Goal: Browse casually: Explore the website without a specific task or goal

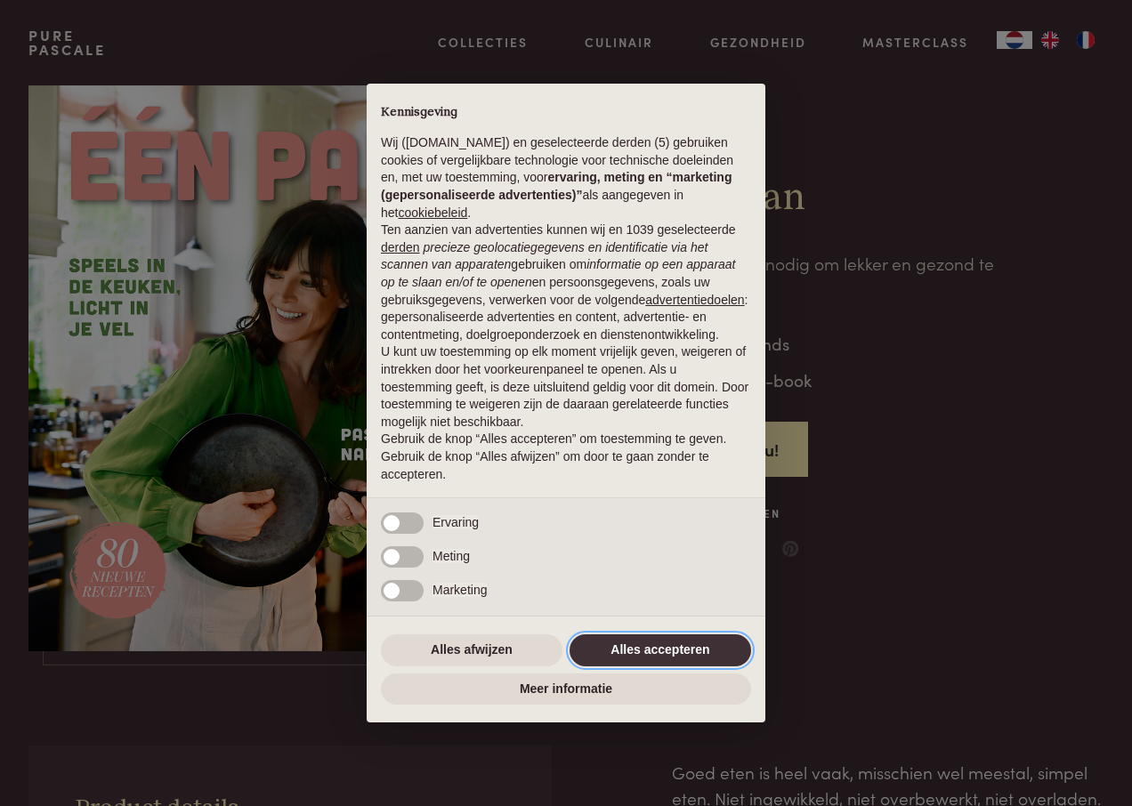
click at [638, 649] on button "Alles accepteren" at bounding box center [661, 651] width 182 height 32
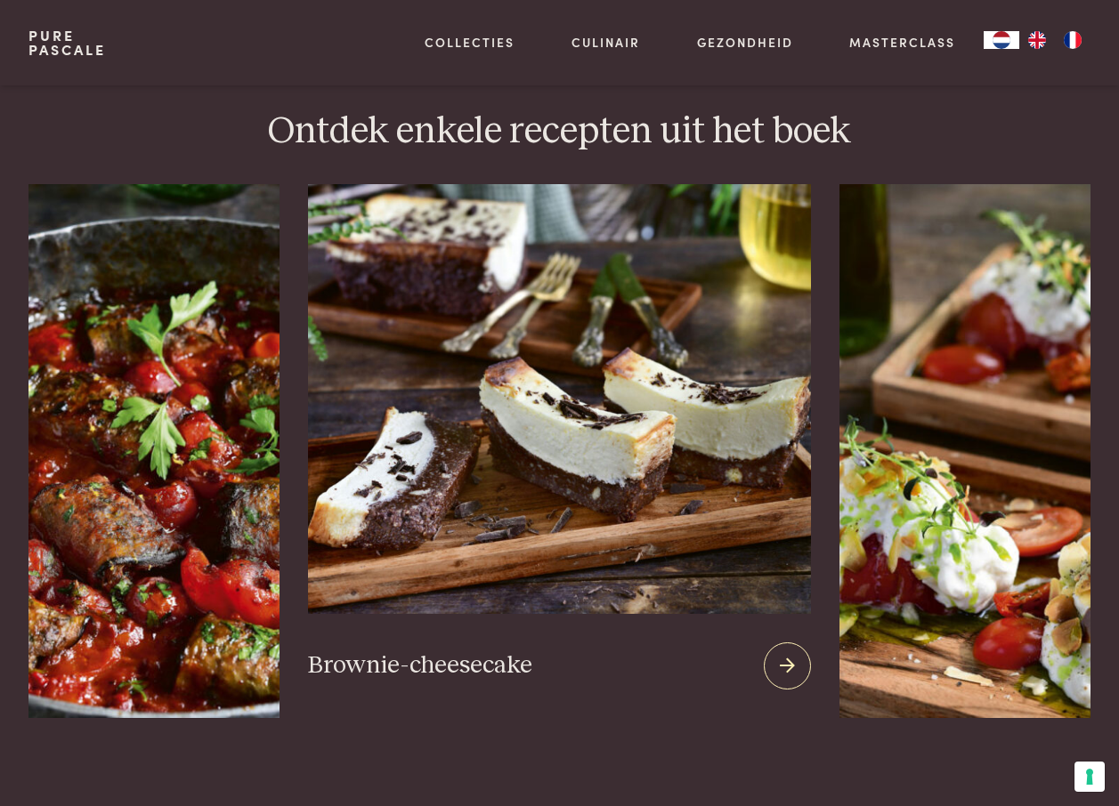
scroll to position [2403, 0]
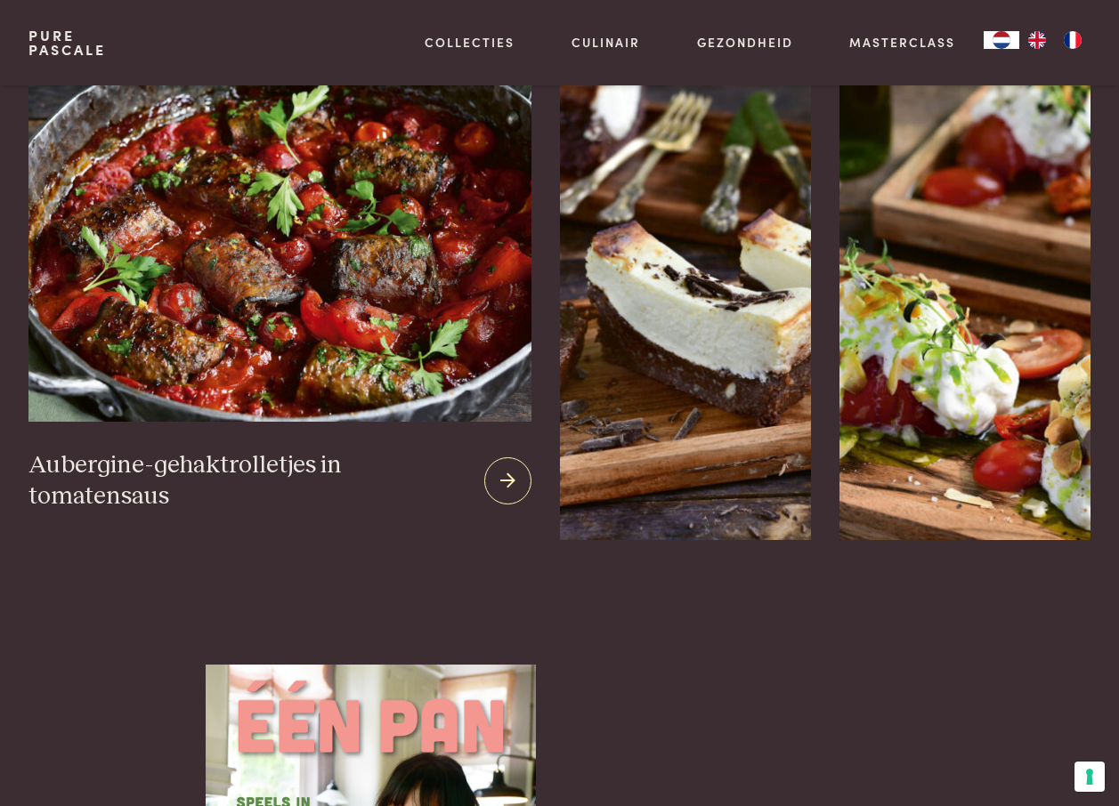
click at [503, 468] on icon at bounding box center [507, 481] width 15 height 26
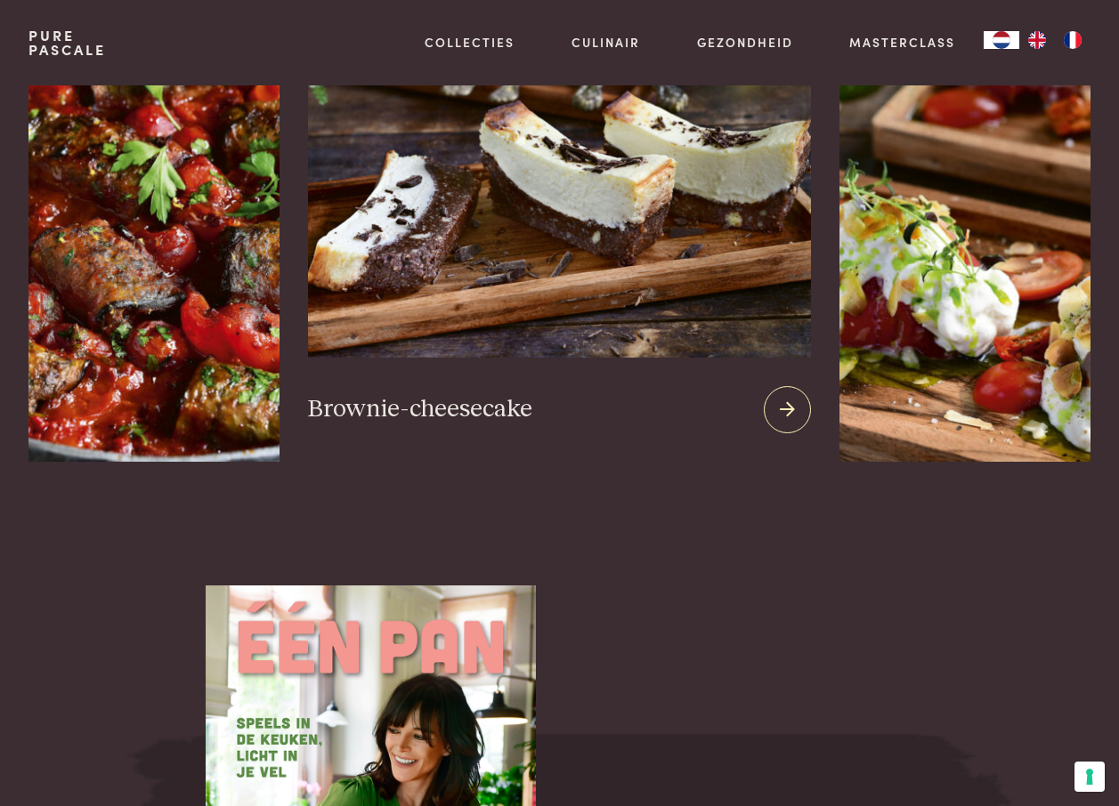
click at [781, 397] on icon at bounding box center [787, 410] width 15 height 26
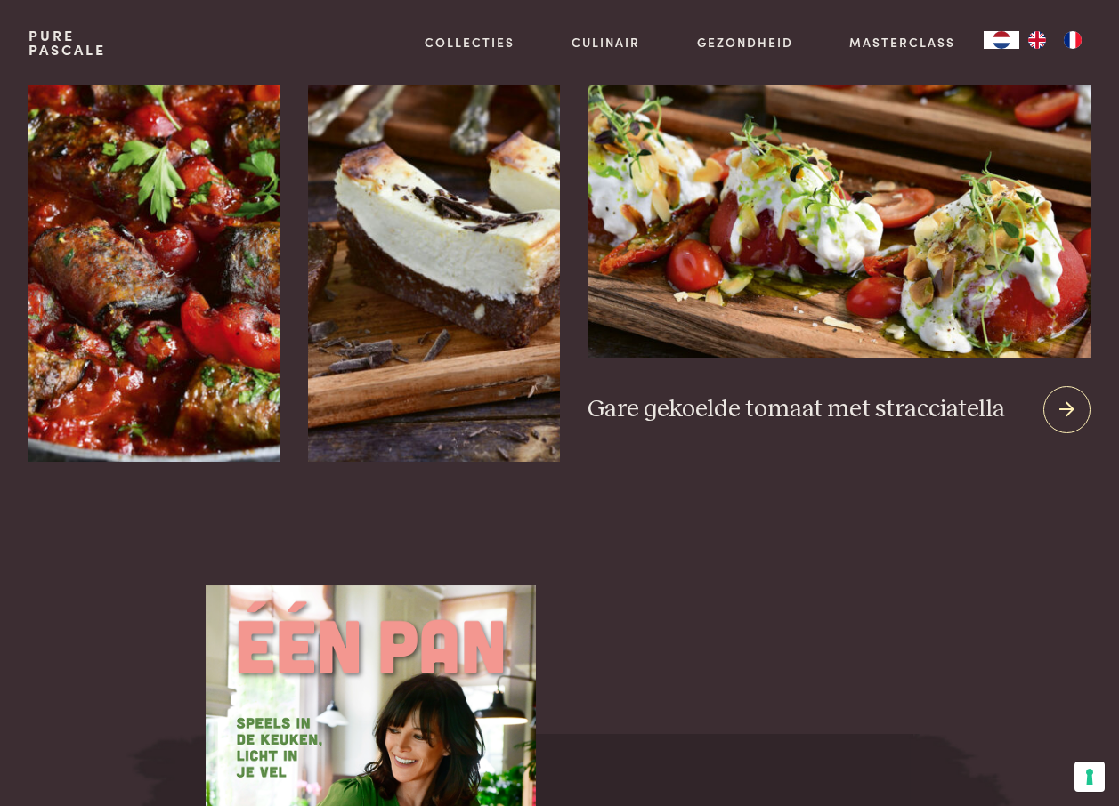
click at [1059, 397] on icon at bounding box center [1066, 410] width 15 height 26
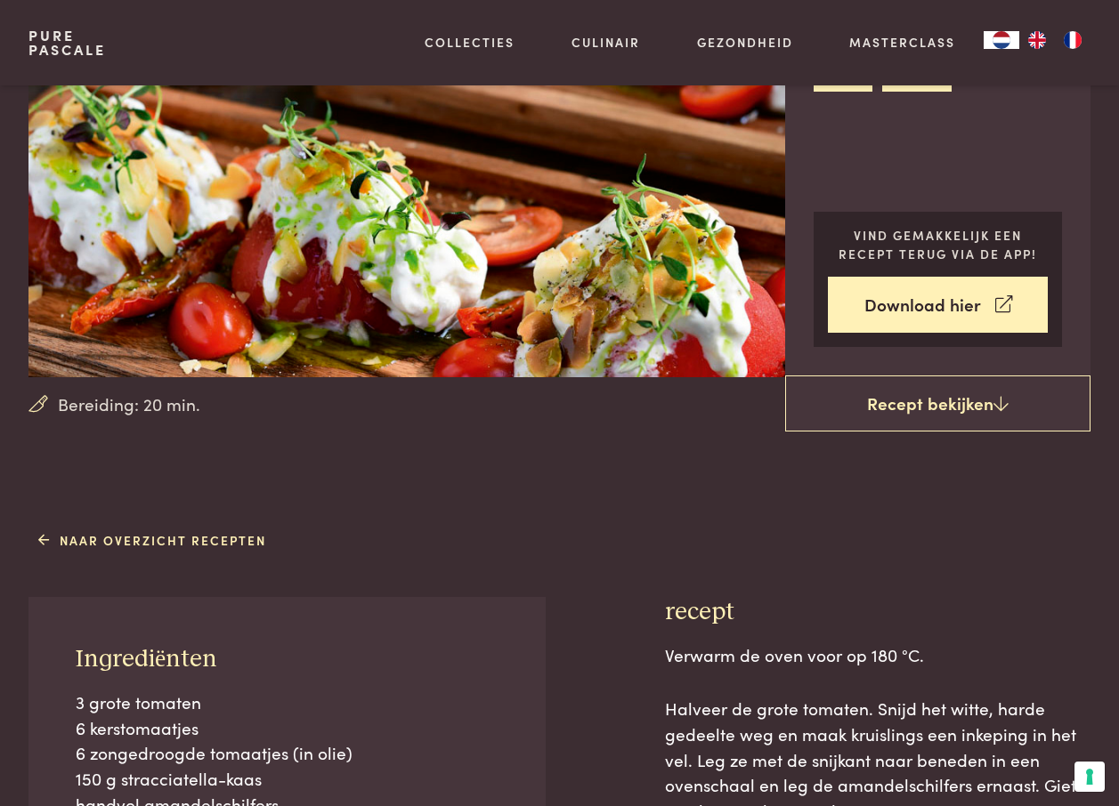
scroll to position [178, 0]
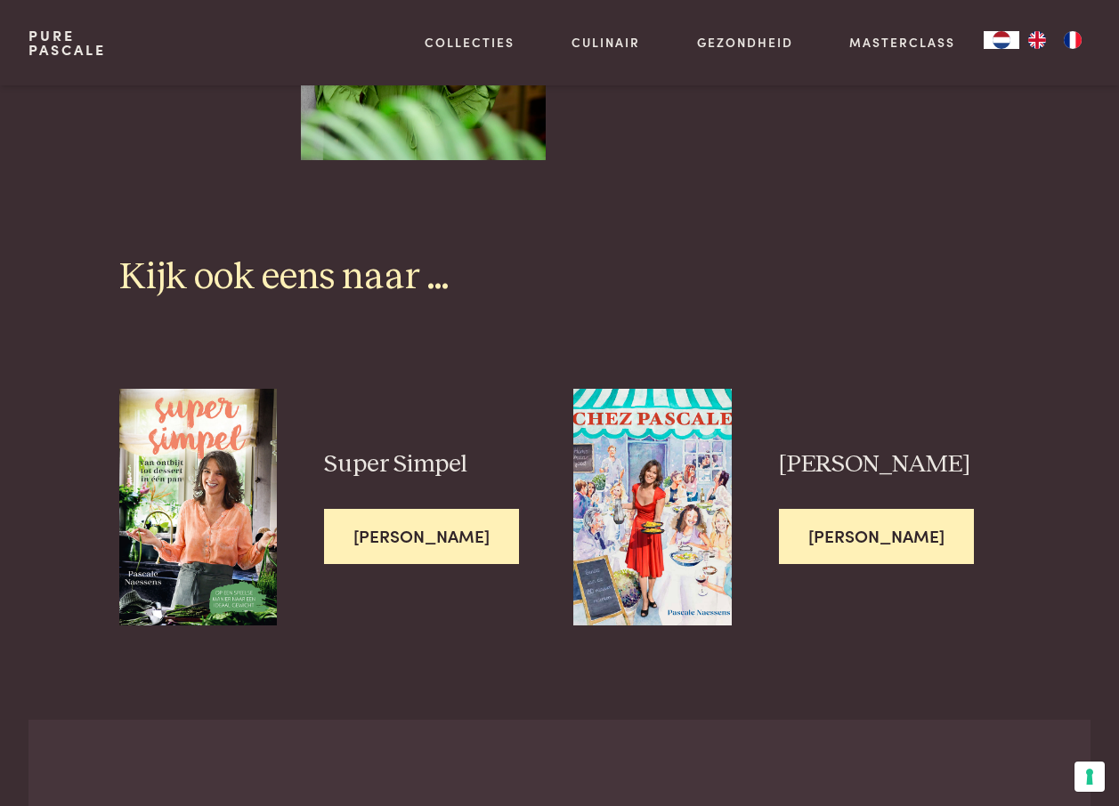
scroll to position [4272, 0]
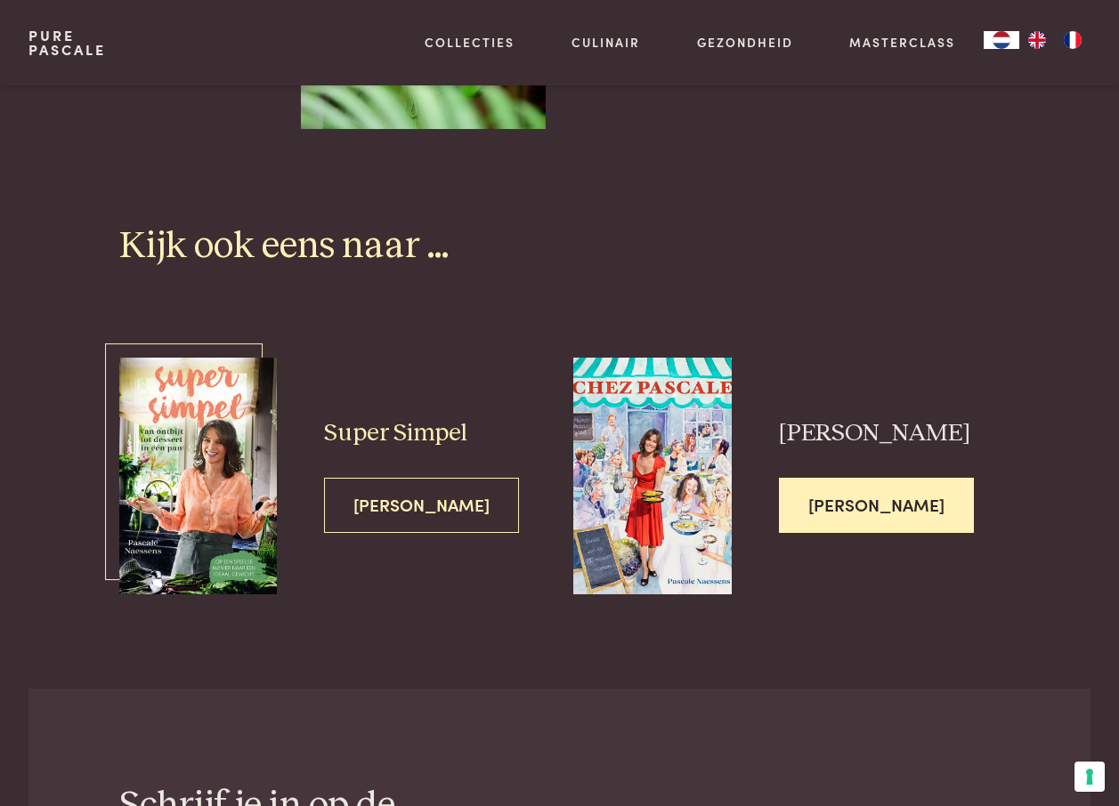
click at [231, 457] on img at bounding box center [198, 476] width 158 height 237
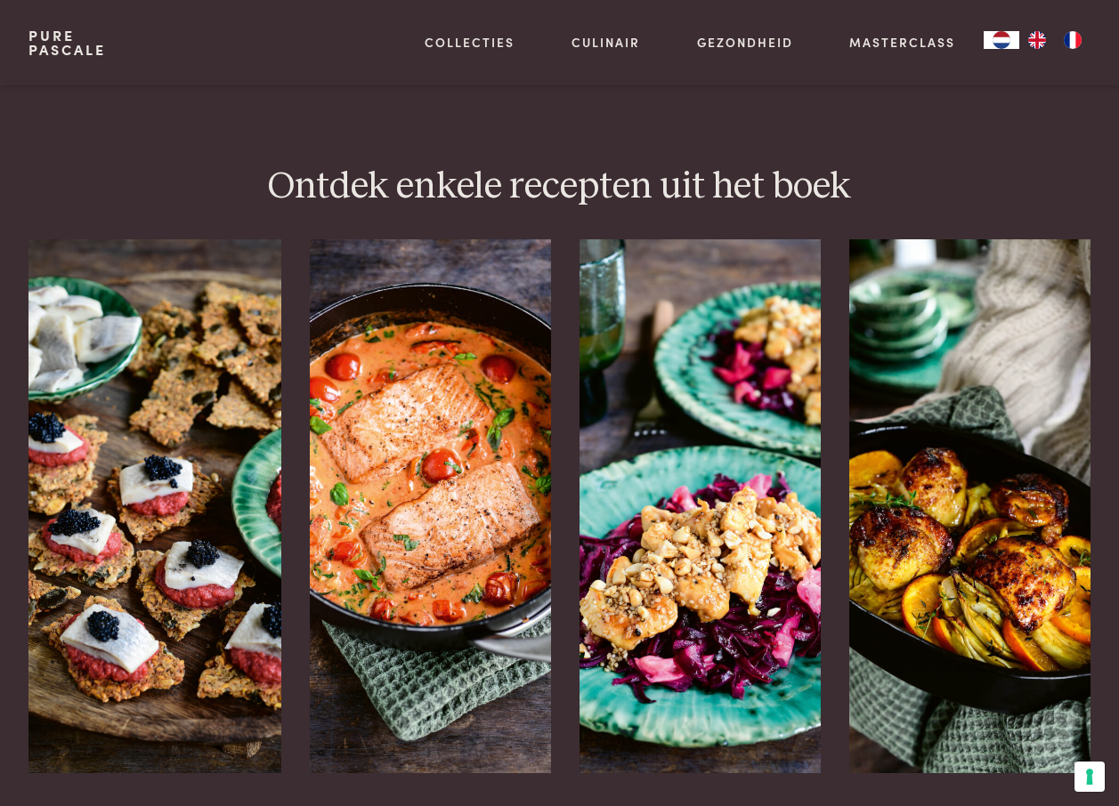
scroll to position [2136, 0]
